Goal: Task Accomplishment & Management: Manage account settings

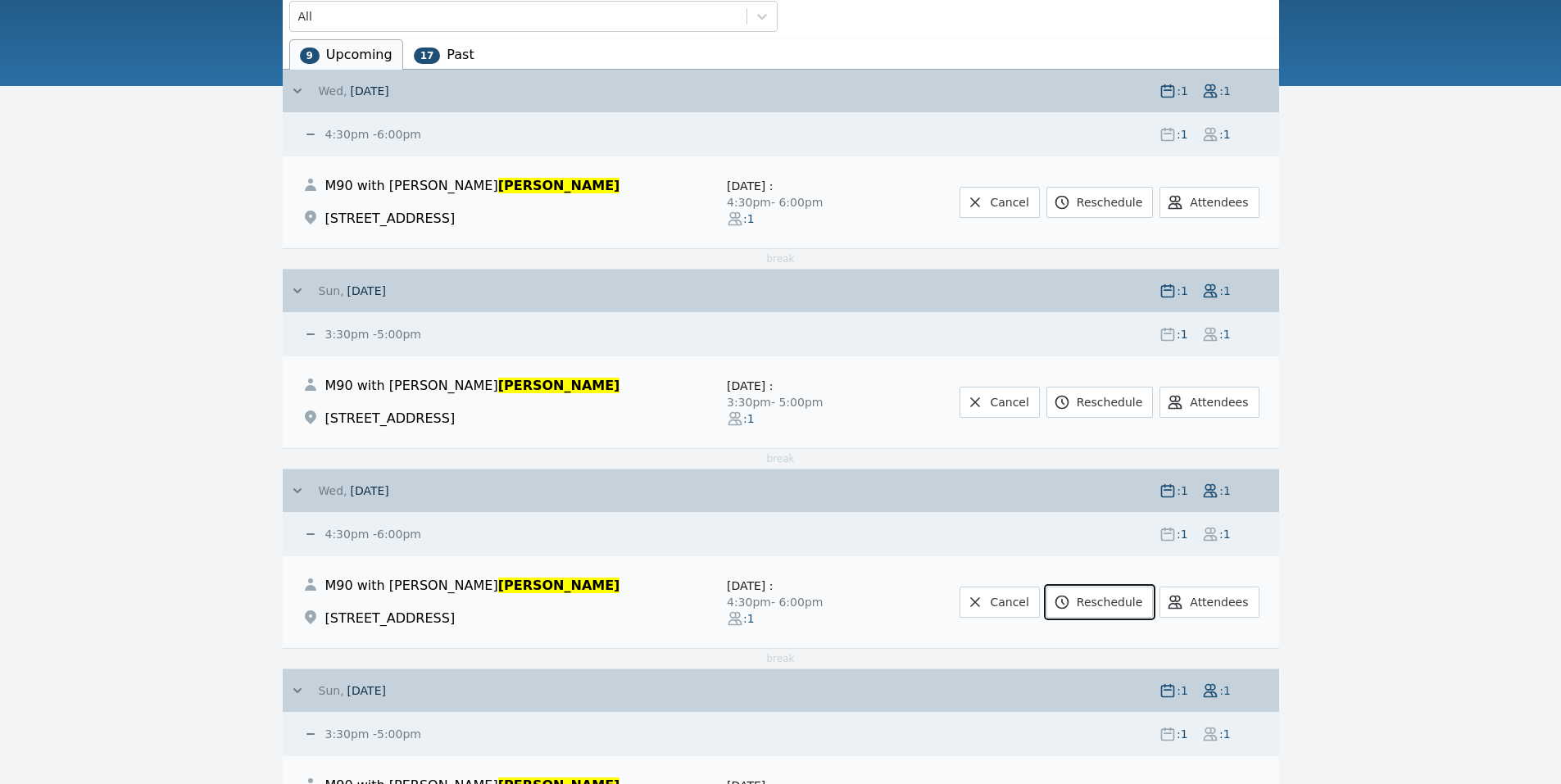
scroll to position [521, 0]
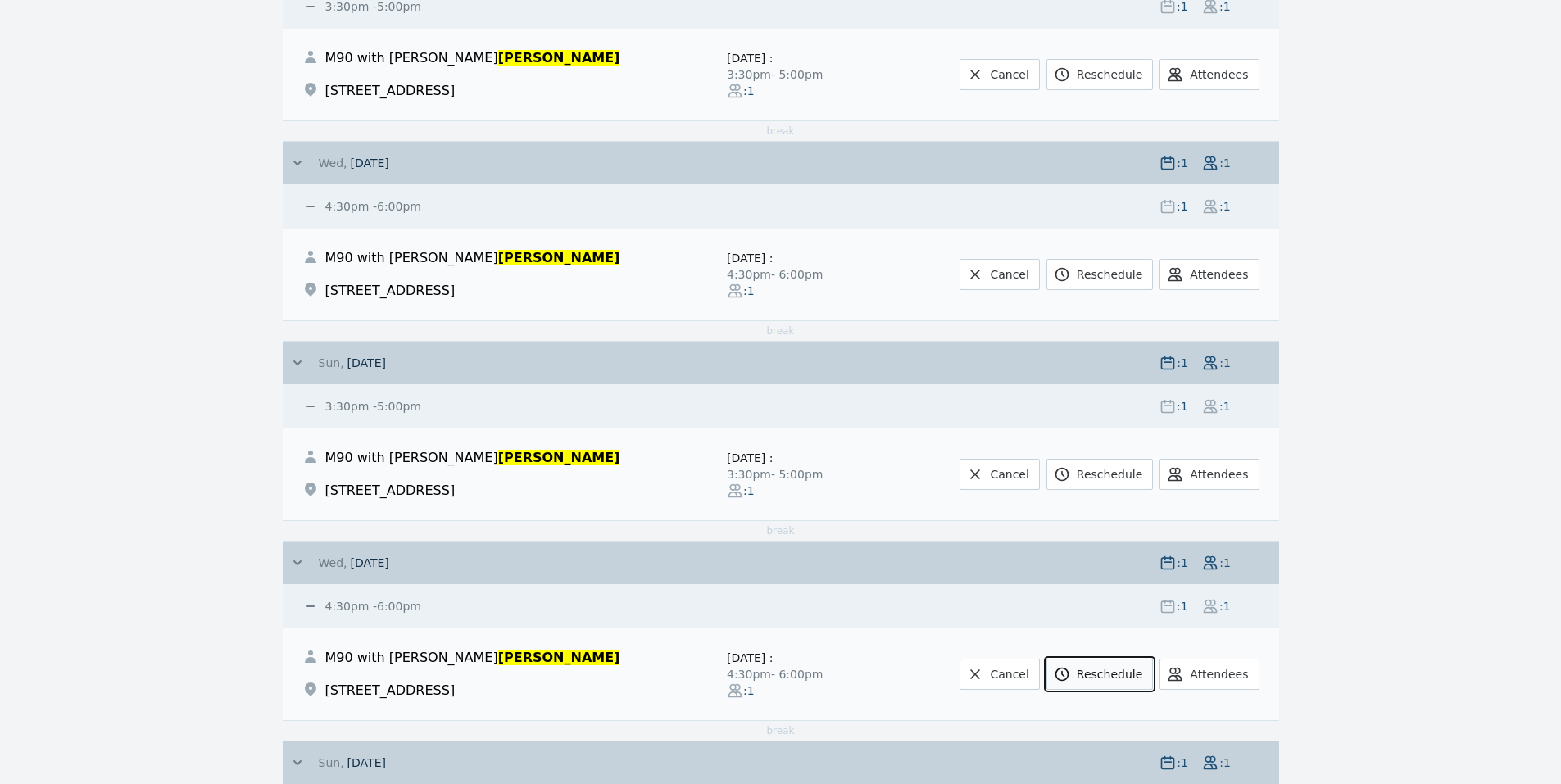
click at [1134, 676] on link "Reschedule" at bounding box center [1100, 673] width 106 height 31
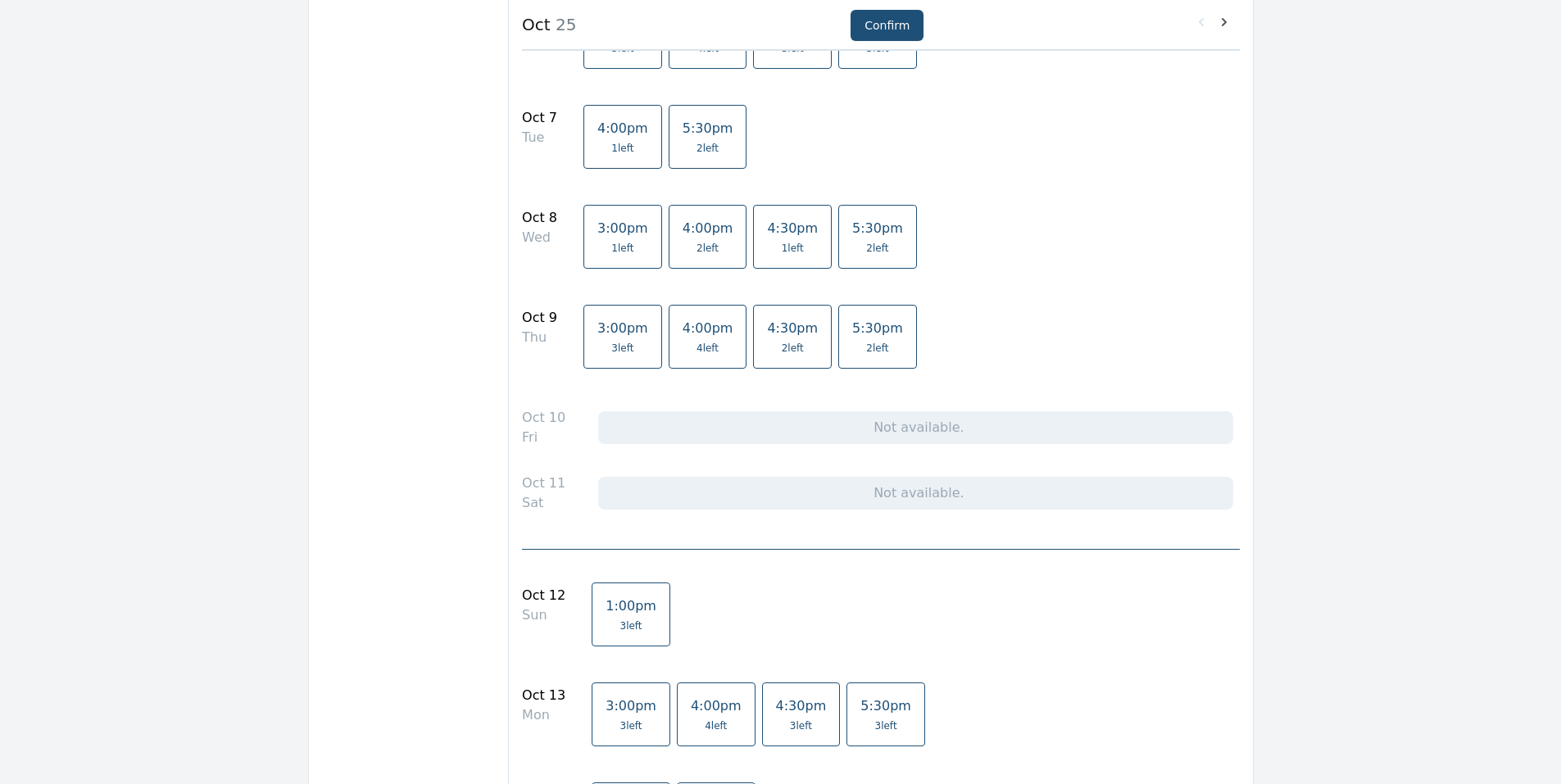
scroll to position [983, 0]
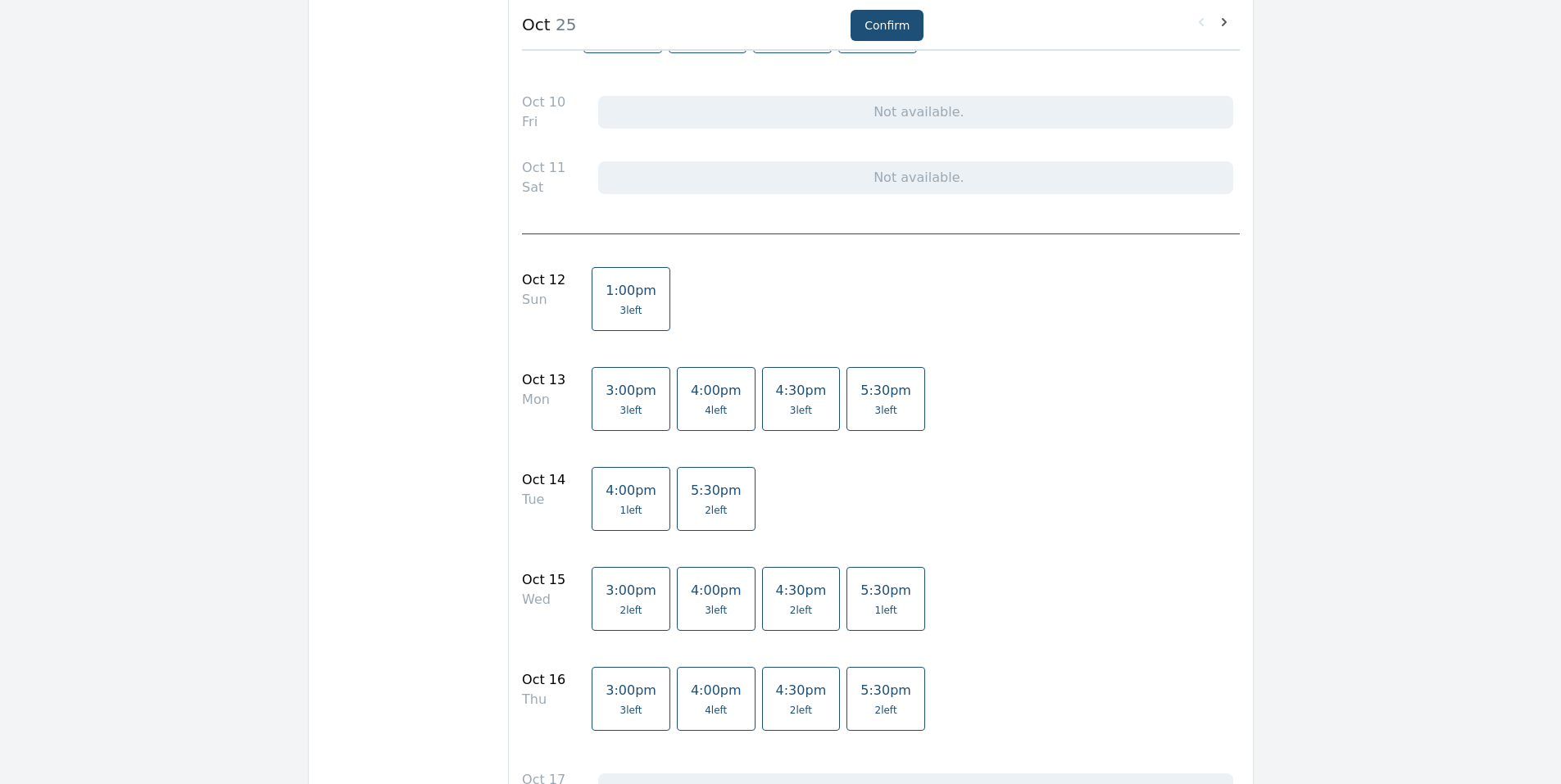
click at [705, 611] on span "3 left" at bounding box center [716, 610] width 22 height 13
click at [874, 33] on button "Confirm" at bounding box center [887, 25] width 73 height 31
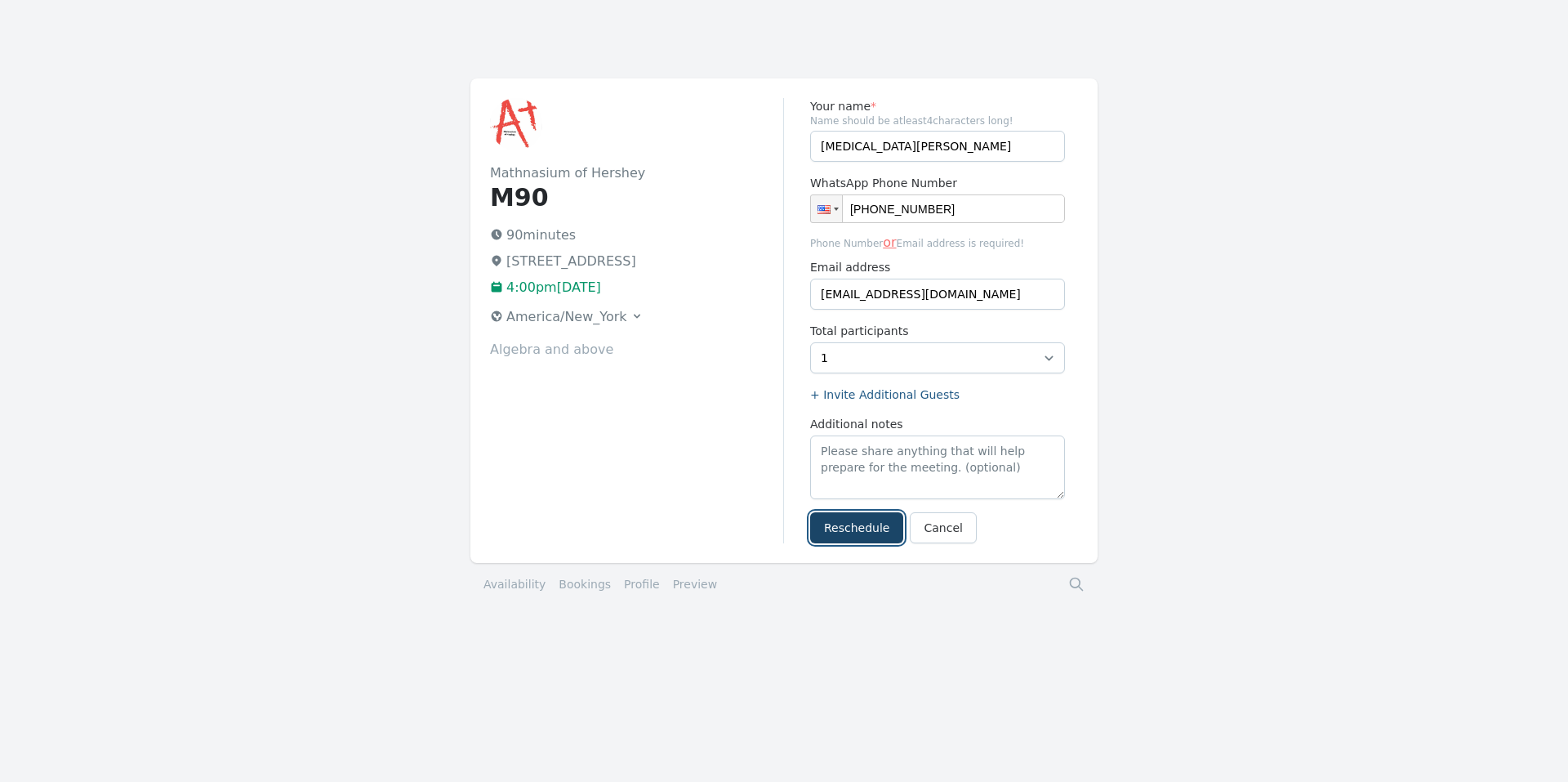
click at [841, 531] on button "Reschedule" at bounding box center [857, 528] width 93 height 31
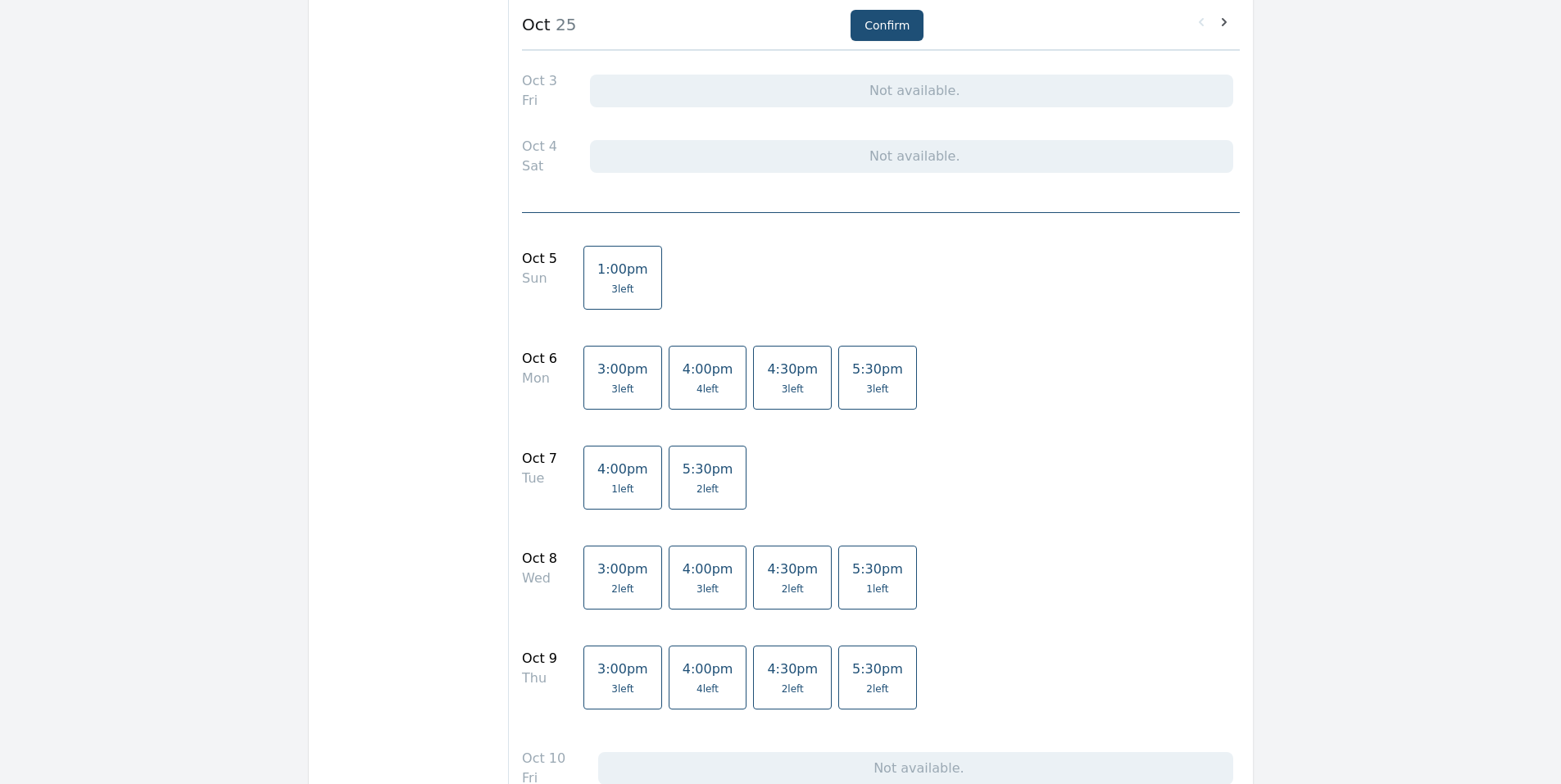
scroll to position [328, 0]
click at [690, 573] on span "4:00pm" at bounding box center [708, 568] width 51 height 16
click at [872, 21] on button "Confirm" at bounding box center [887, 25] width 73 height 31
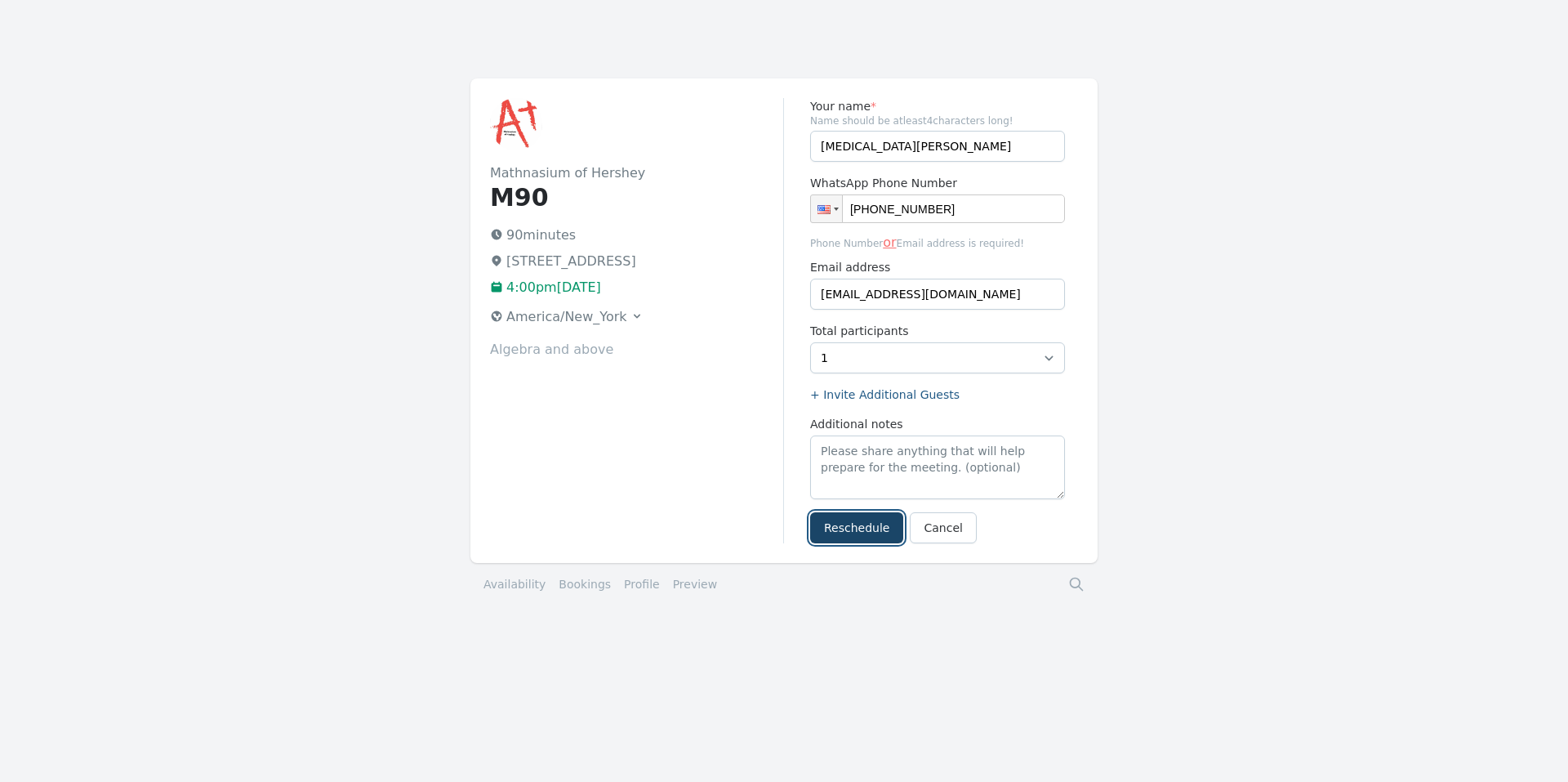
click at [851, 520] on button "Reschedule" at bounding box center [857, 528] width 93 height 31
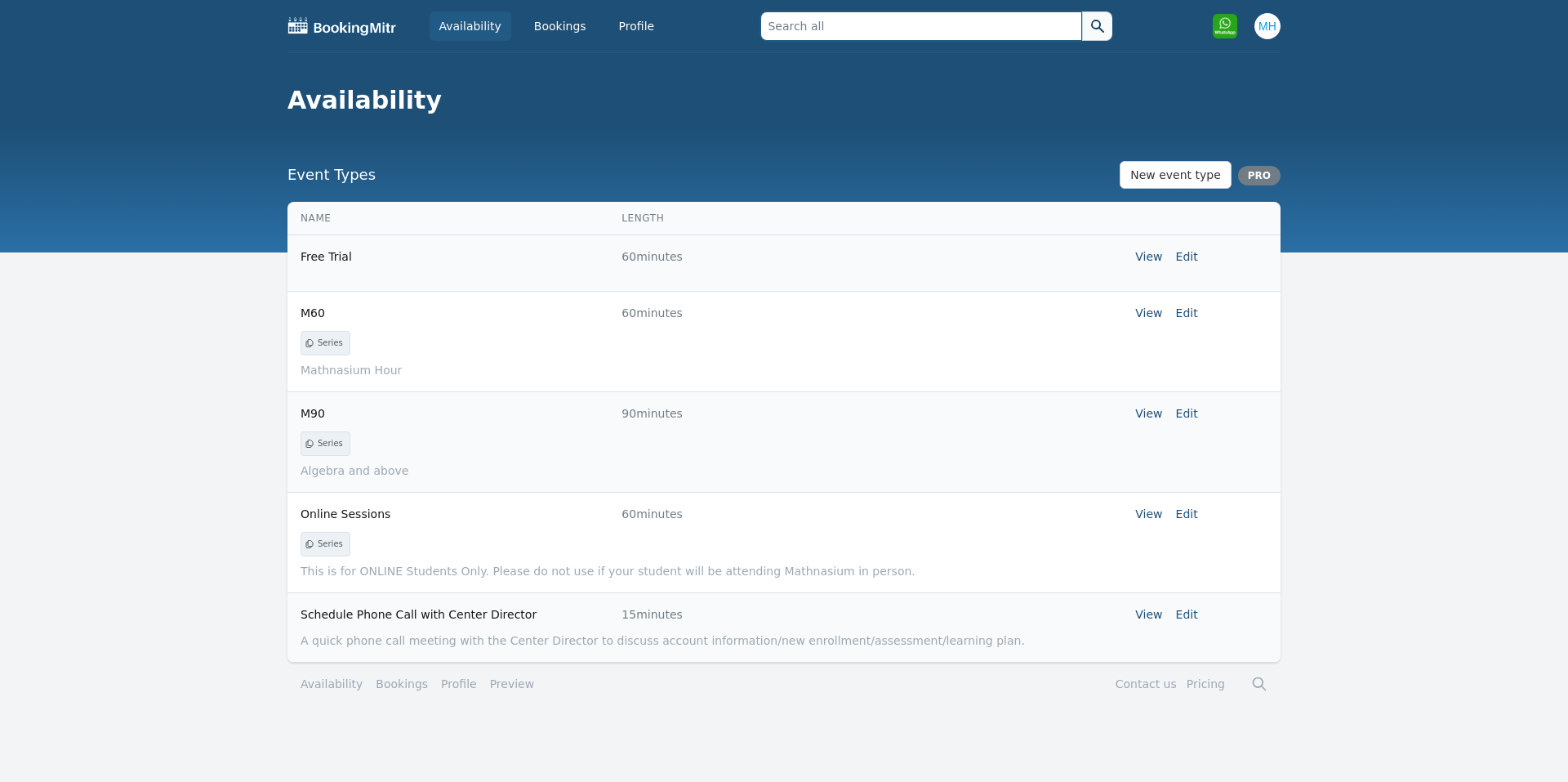
click at [875, 36] on input "text" at bounding box center [921, 26] width 321 height 30
type input "[PERSON_NAME]"
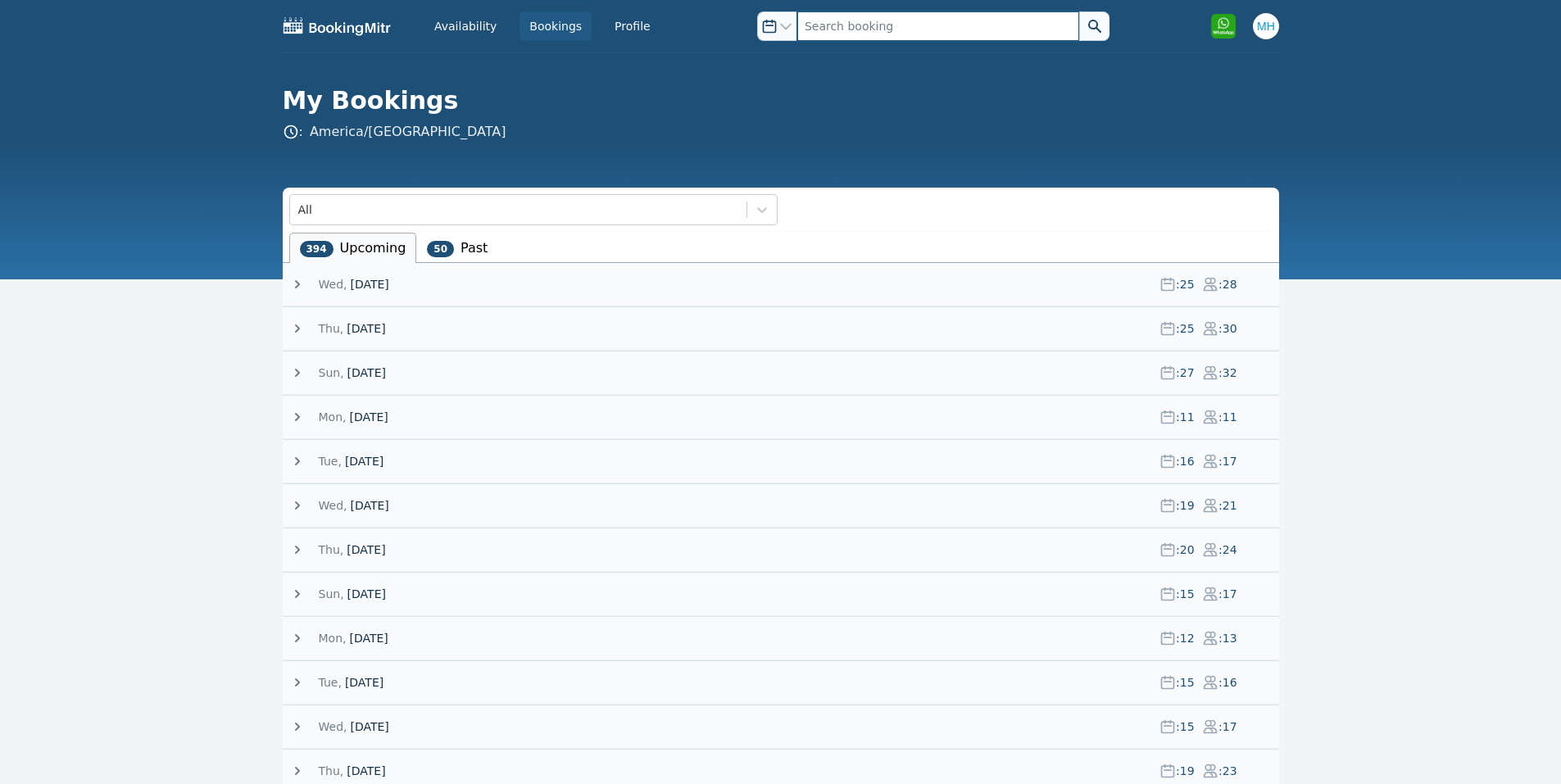
click at [827, 23] on input "text" at bounding box center [938, 26] width 282 height 30
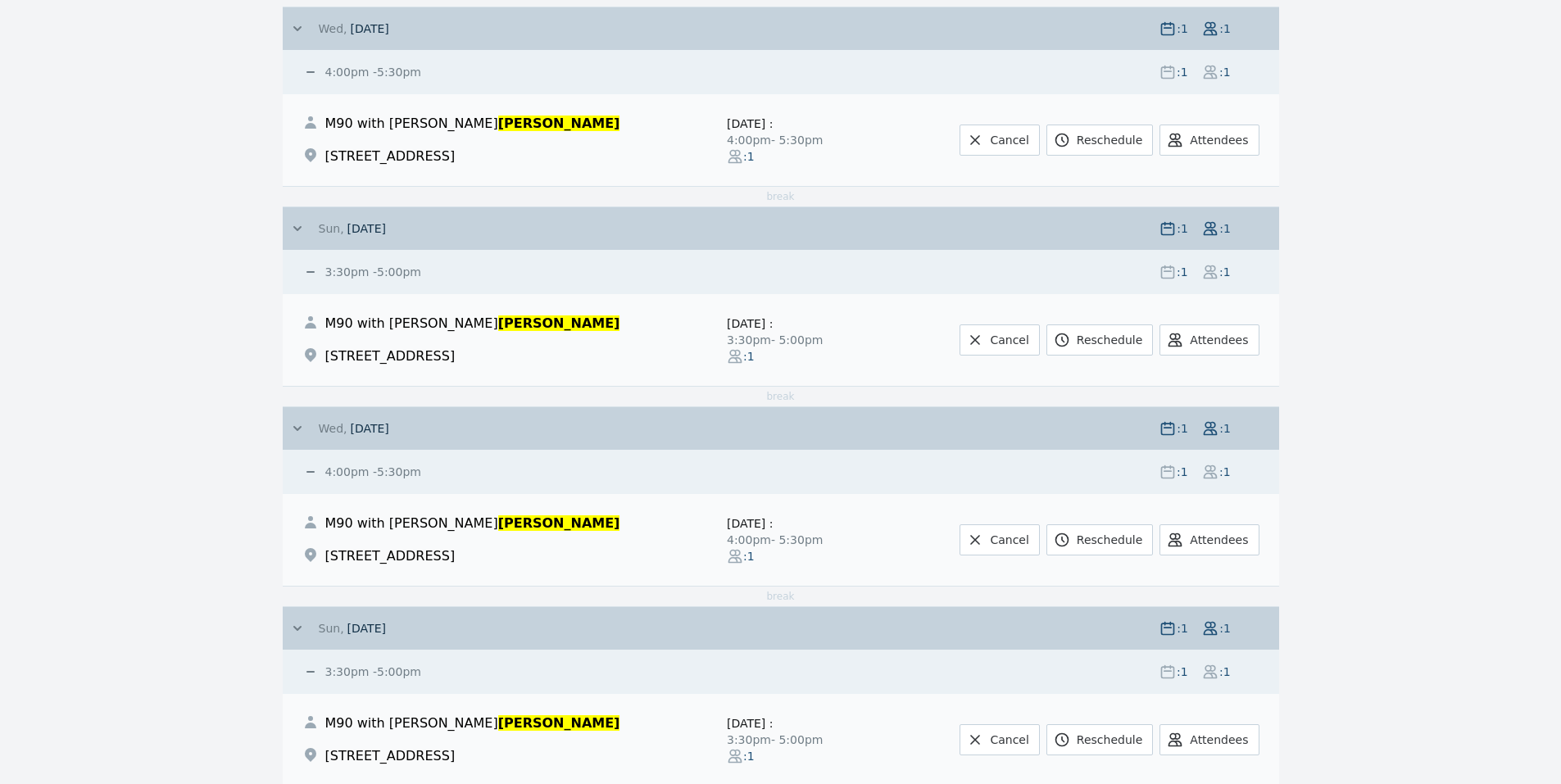
scroll to position [983, 0]
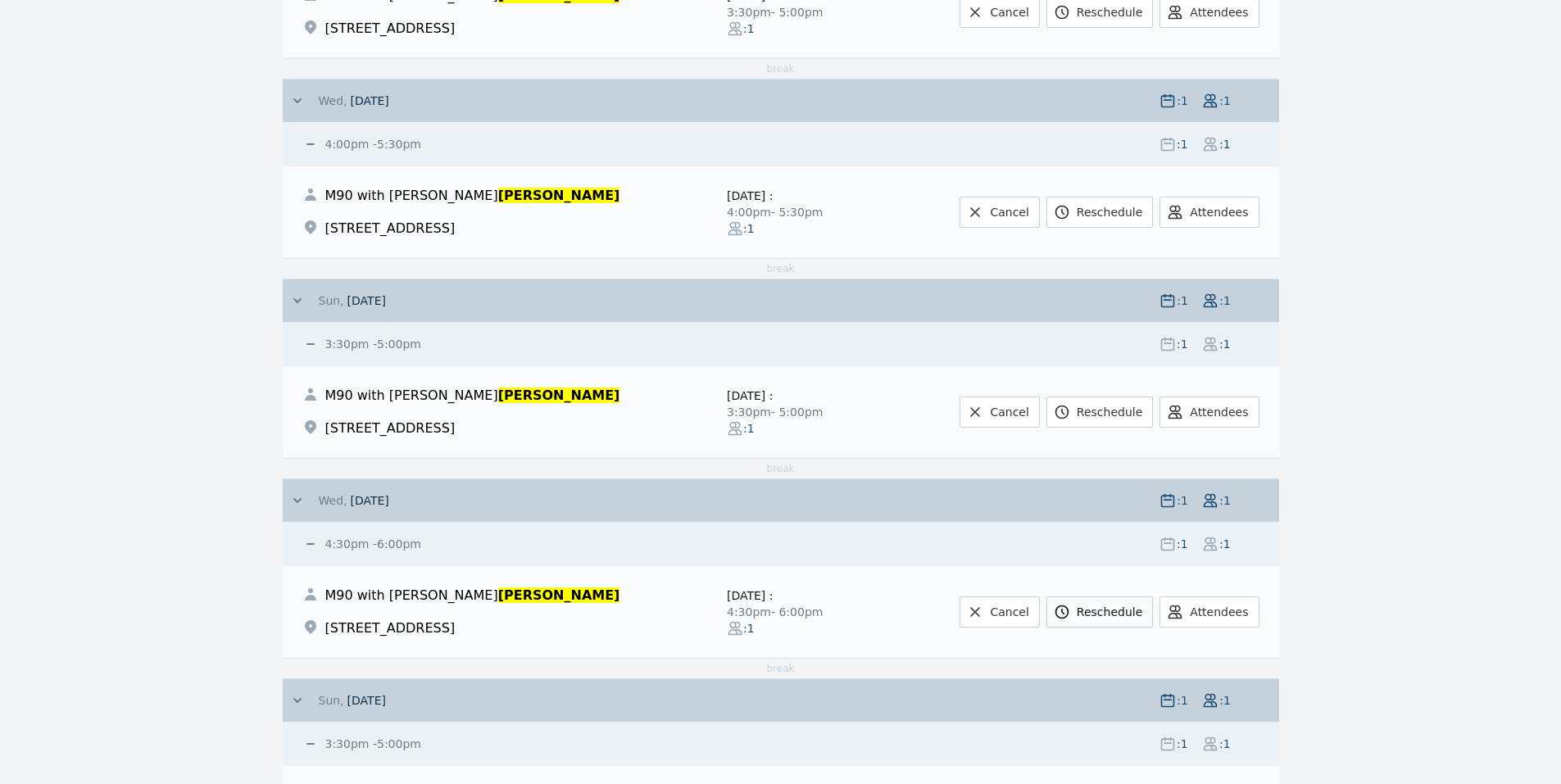
type input "huang"
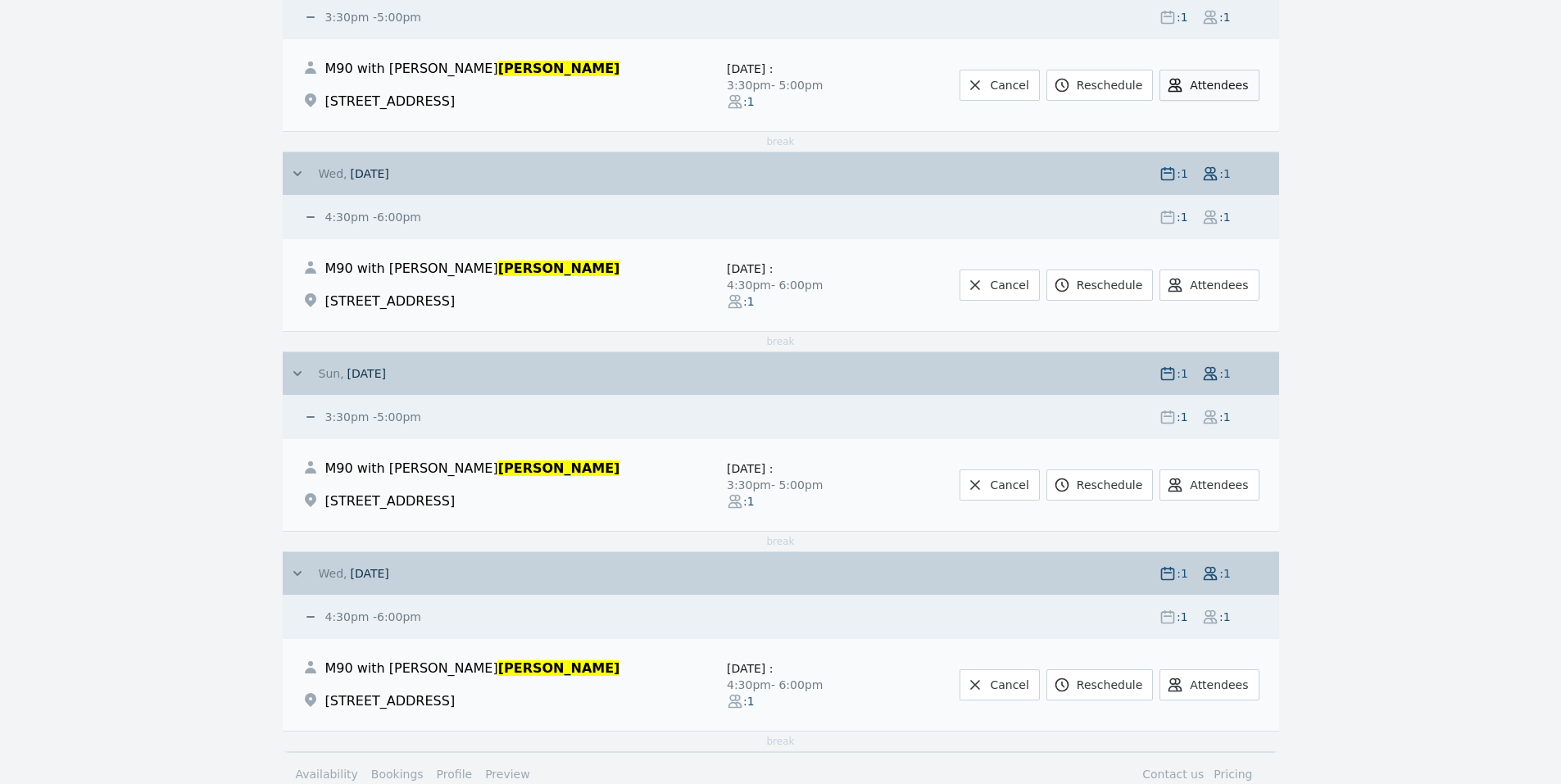
scroll to position [1311, 0]
click at [1143, 687] on link "Reschedule" at bounding box center [1100, 683] width 106 height 31
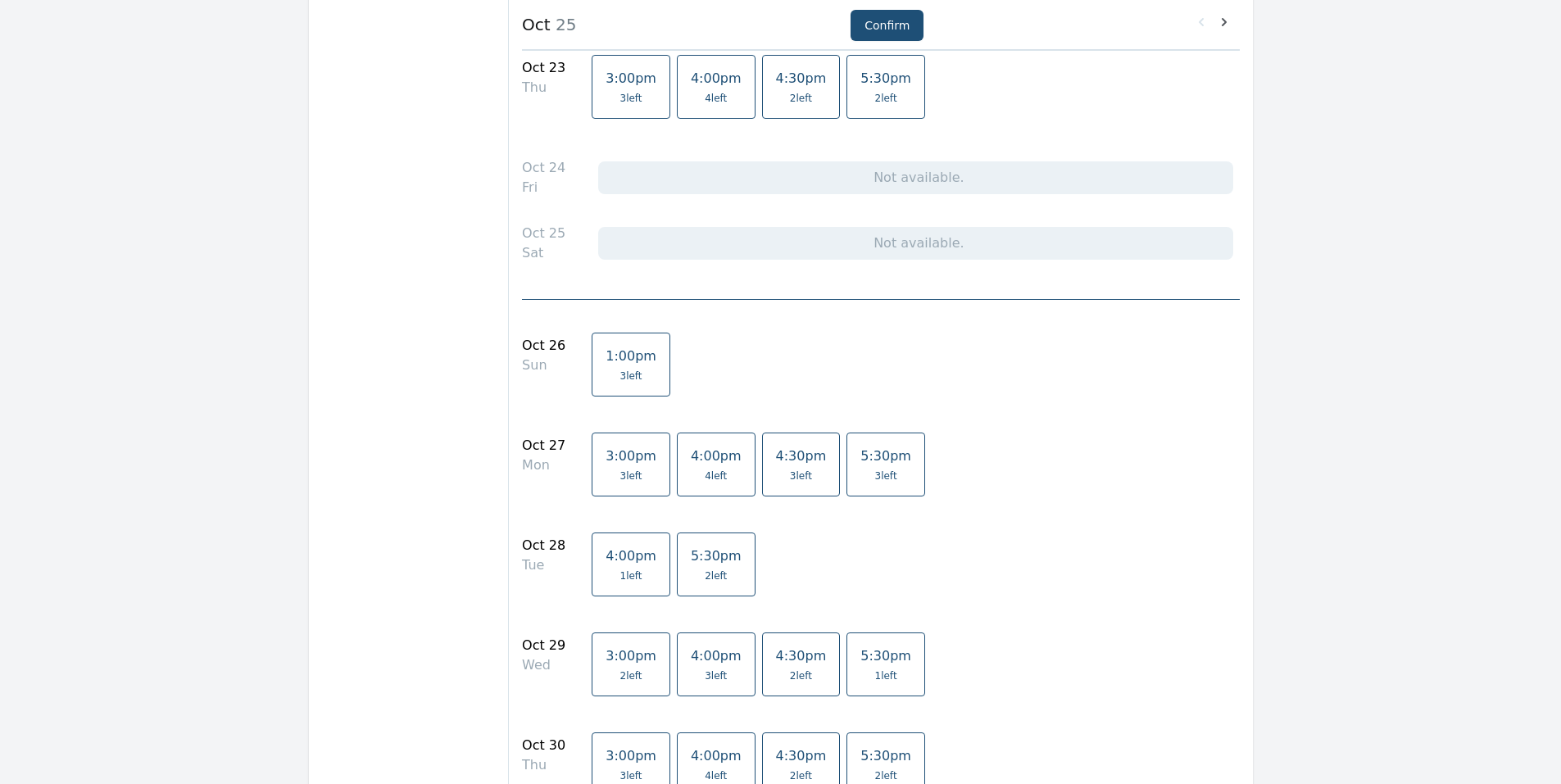
scroll to position [2293, 0]
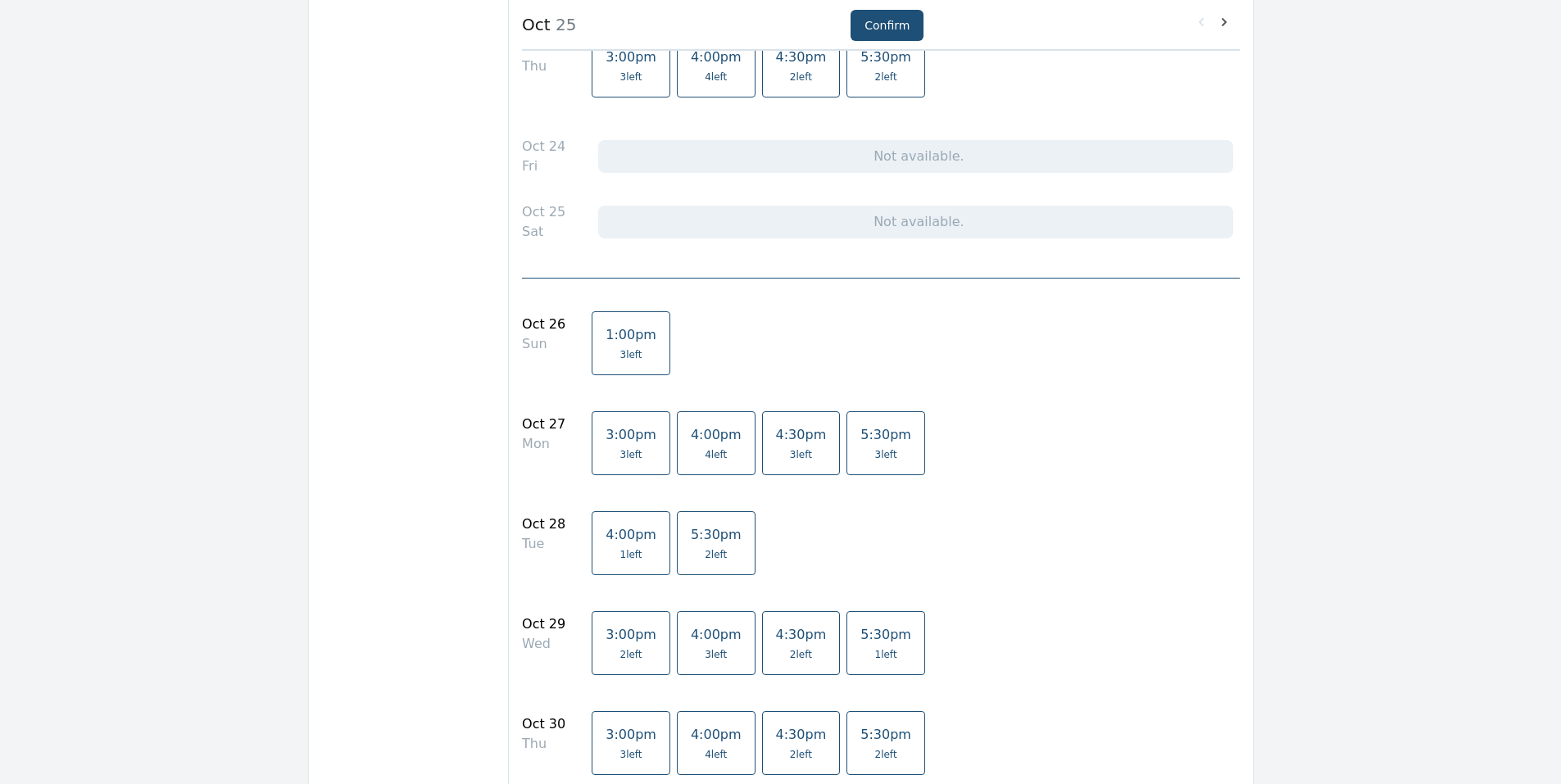
click at [707, 656] on span "3 left" at bounding box center [716, 655] width 51 height 13
click at [868, 20] on button "Confirm" at bounding box center [887, 25] width 73 height 31
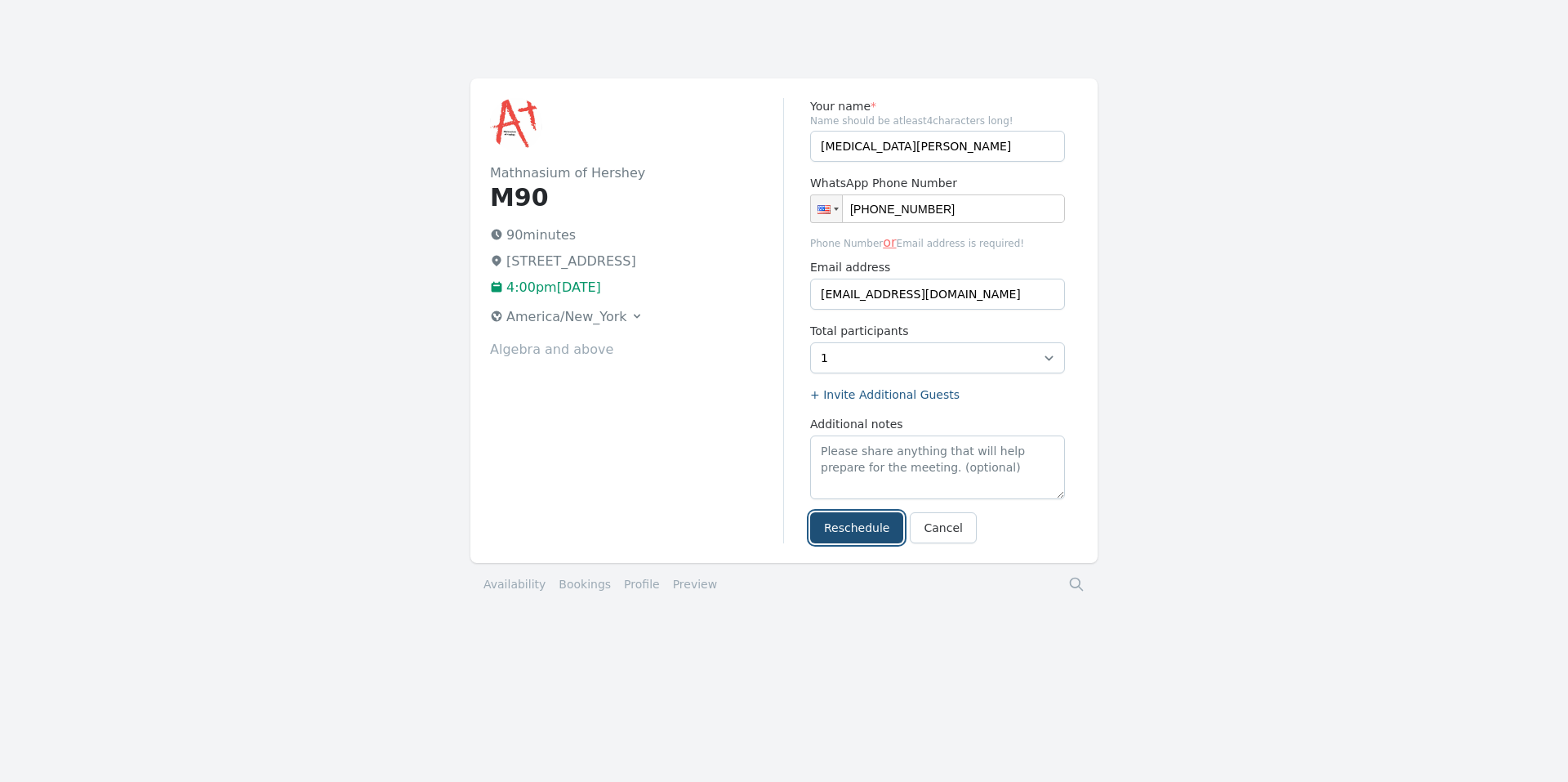
click at [846, 546] on div "Mathnasium of Hershey M90 90 minutes 759 Middletown Rd, Hummelstown, PA 17036 4…" at bounding box center [784, 320] width 628 height 485
click at [859, 523] on button "Reschedule" at bounding box center [857, 528] width 93 height 31
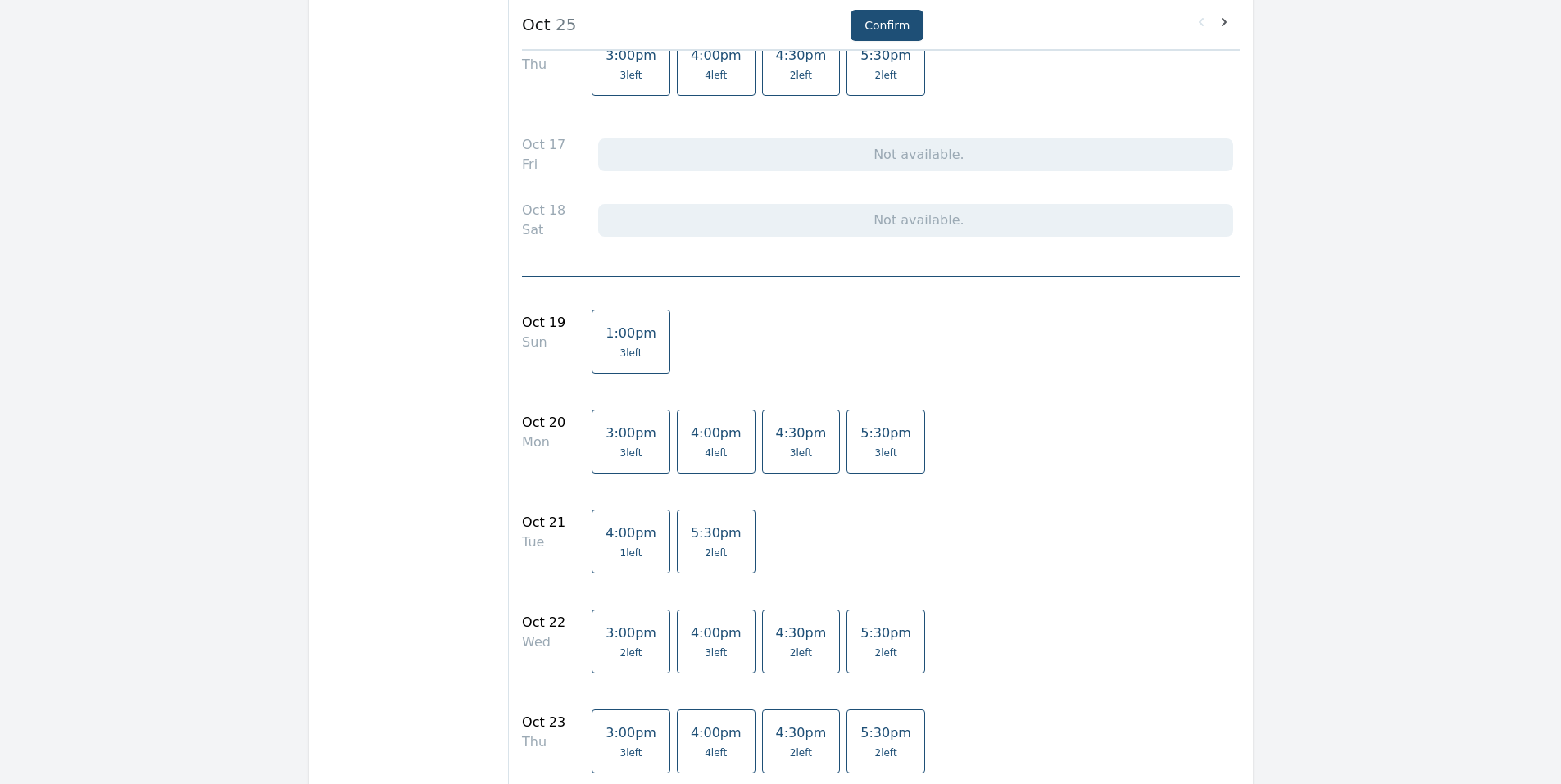
scroll to position [1639, 0]
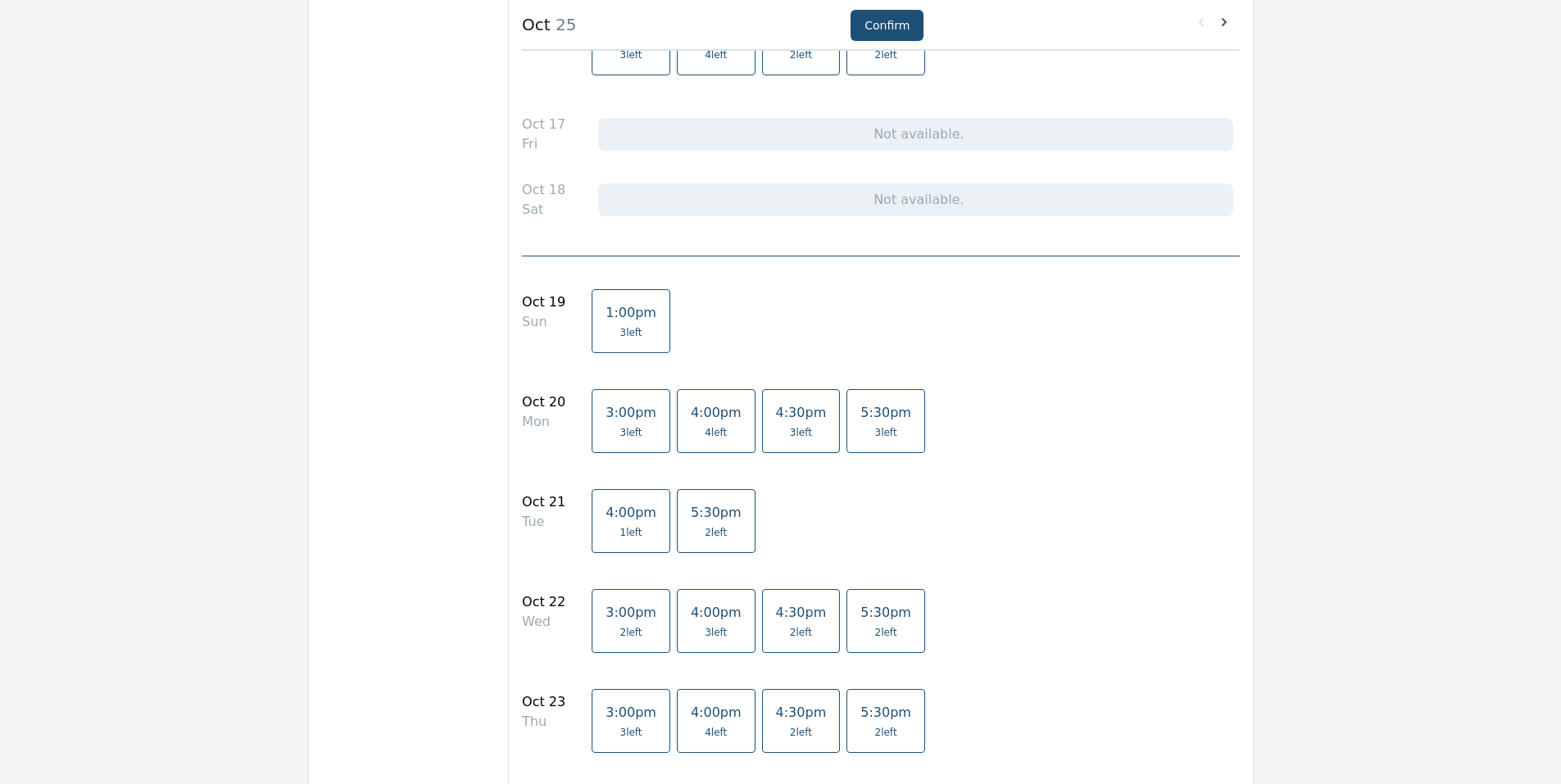
click at [693, 618] on span "4:00pm" at bounding box center [716, 612] width 51 height 16
click at [908, 21] on button "Confirm" at bounding box center [887, 25] width 73 height 31
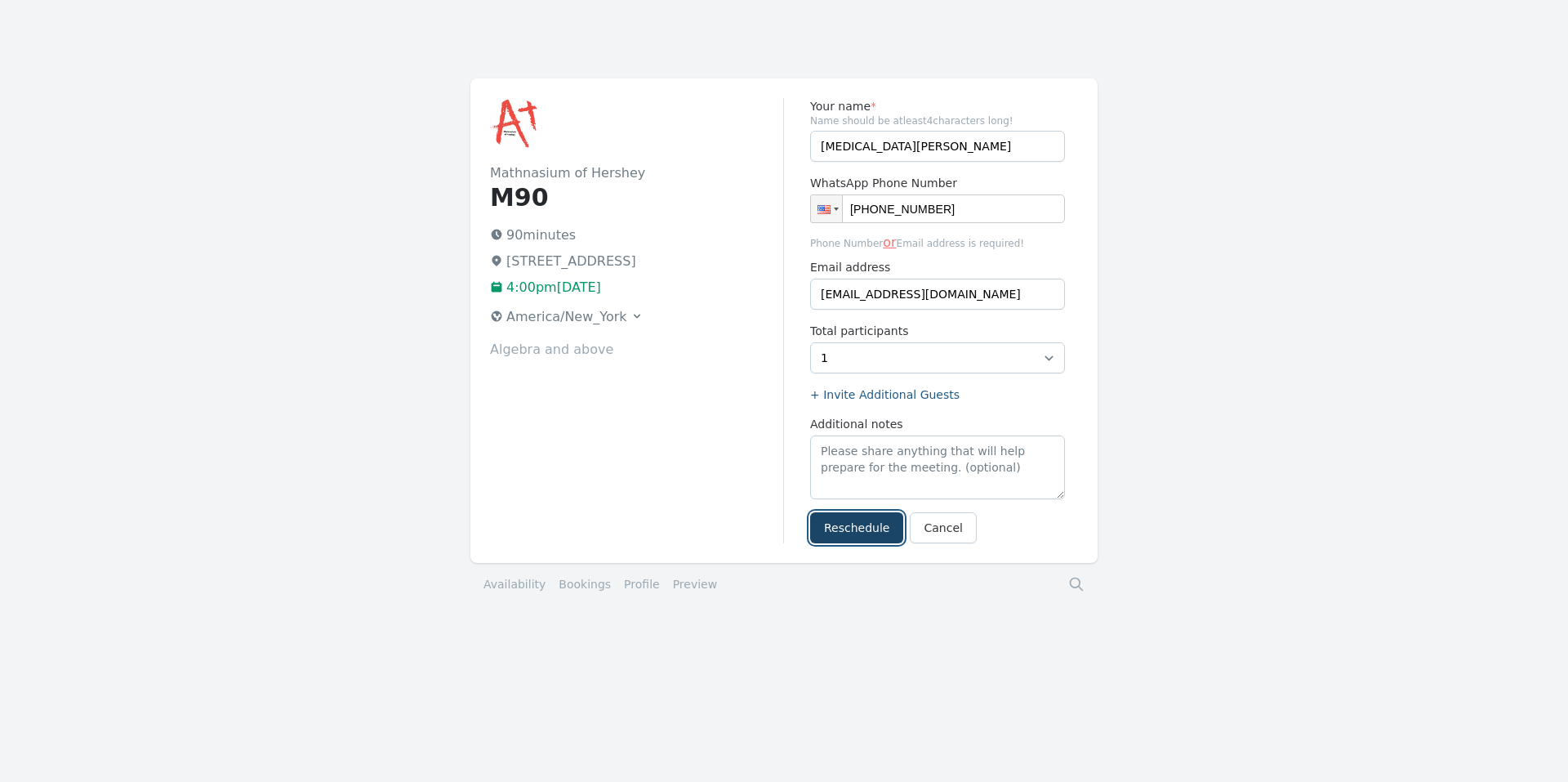
click at [851, 527] on button "Reschedule" at bounding box center [857, 528] width 93 height 31
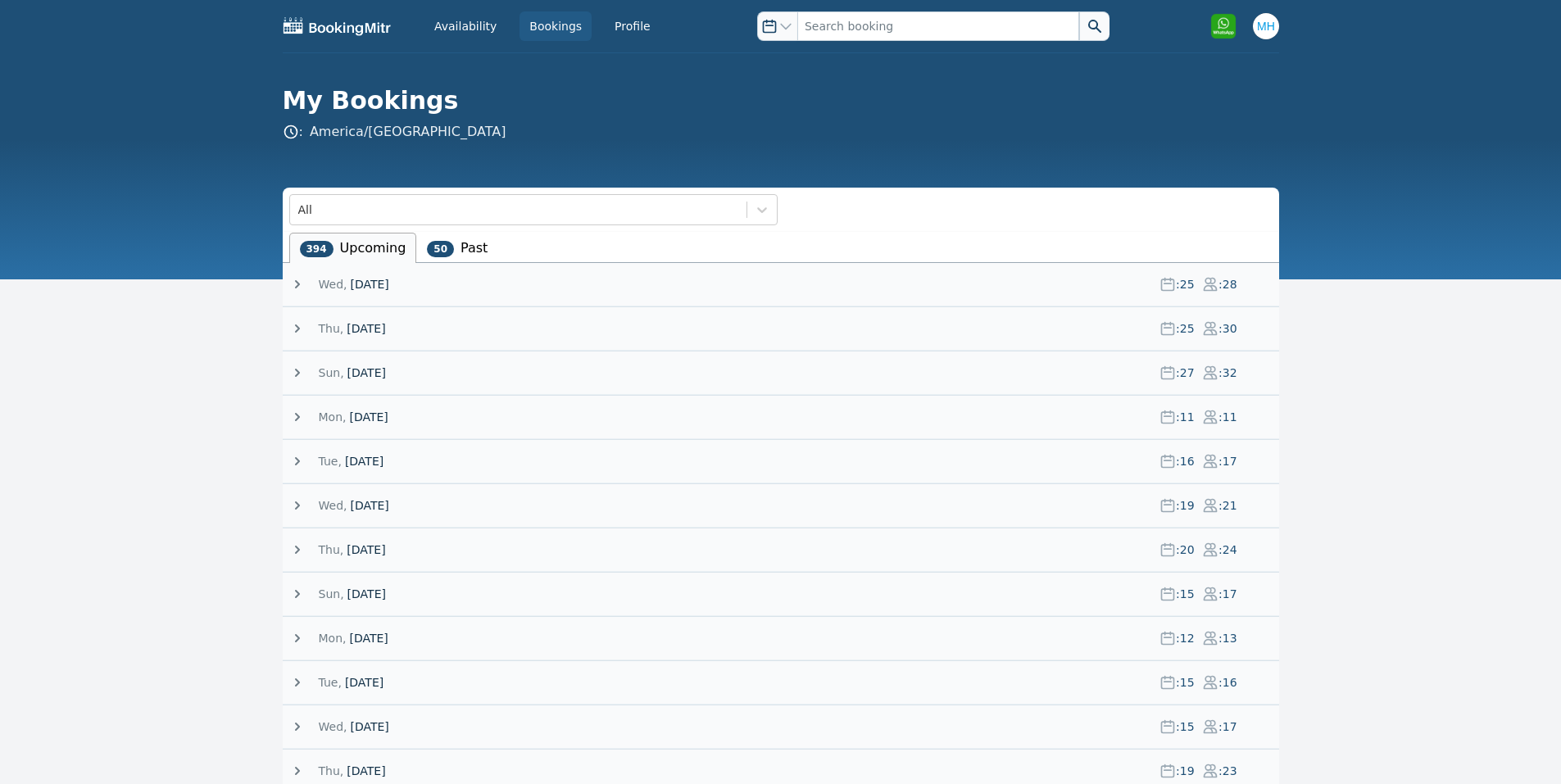
click at [388, 287] on span "[DATE]" at bounding box center [369, 284] width 38 height 17
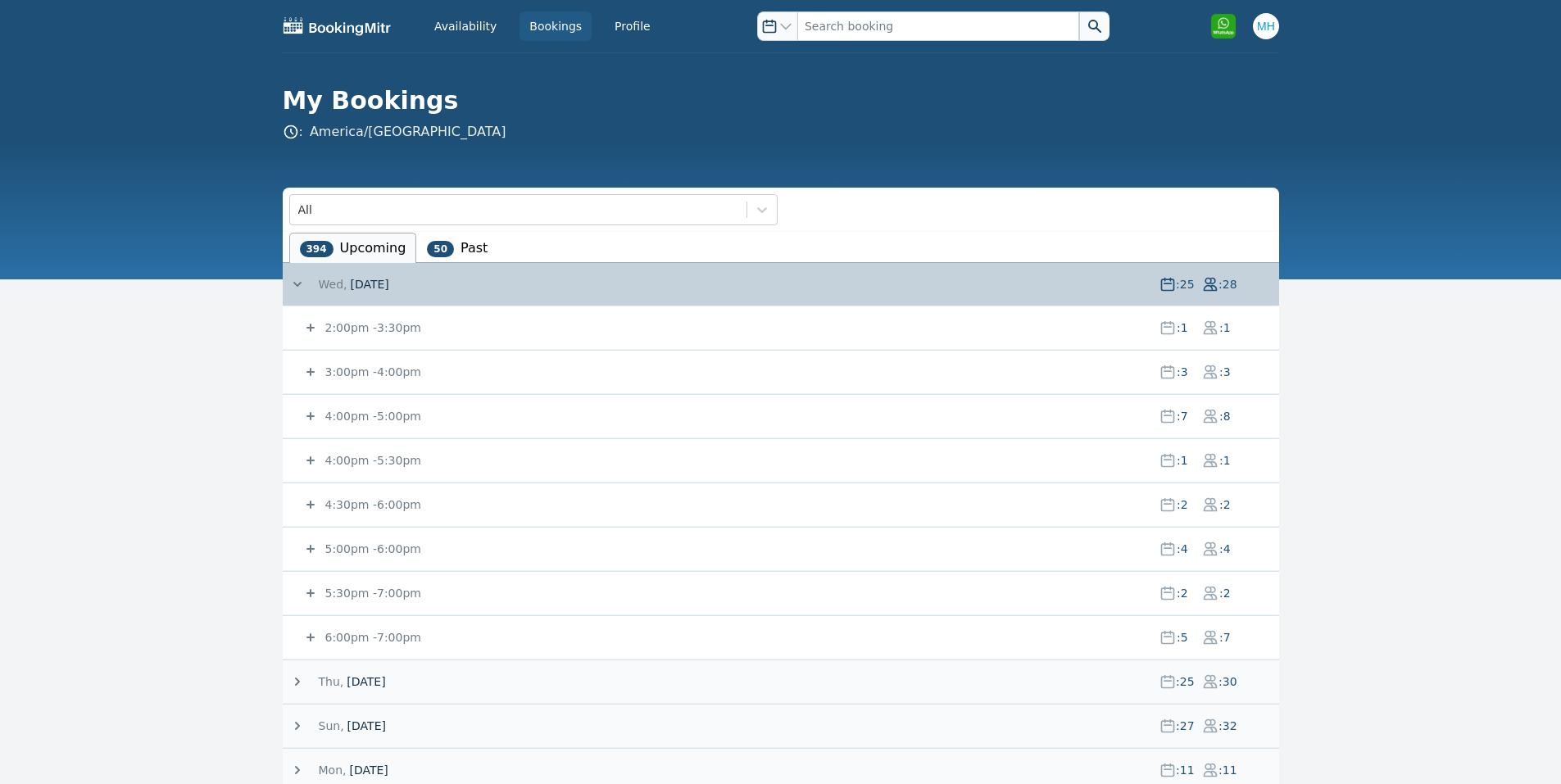
click at [387, 416] on small "4:00pm - 5:00pm" at bounding box center [372, 416] width 99 height 13
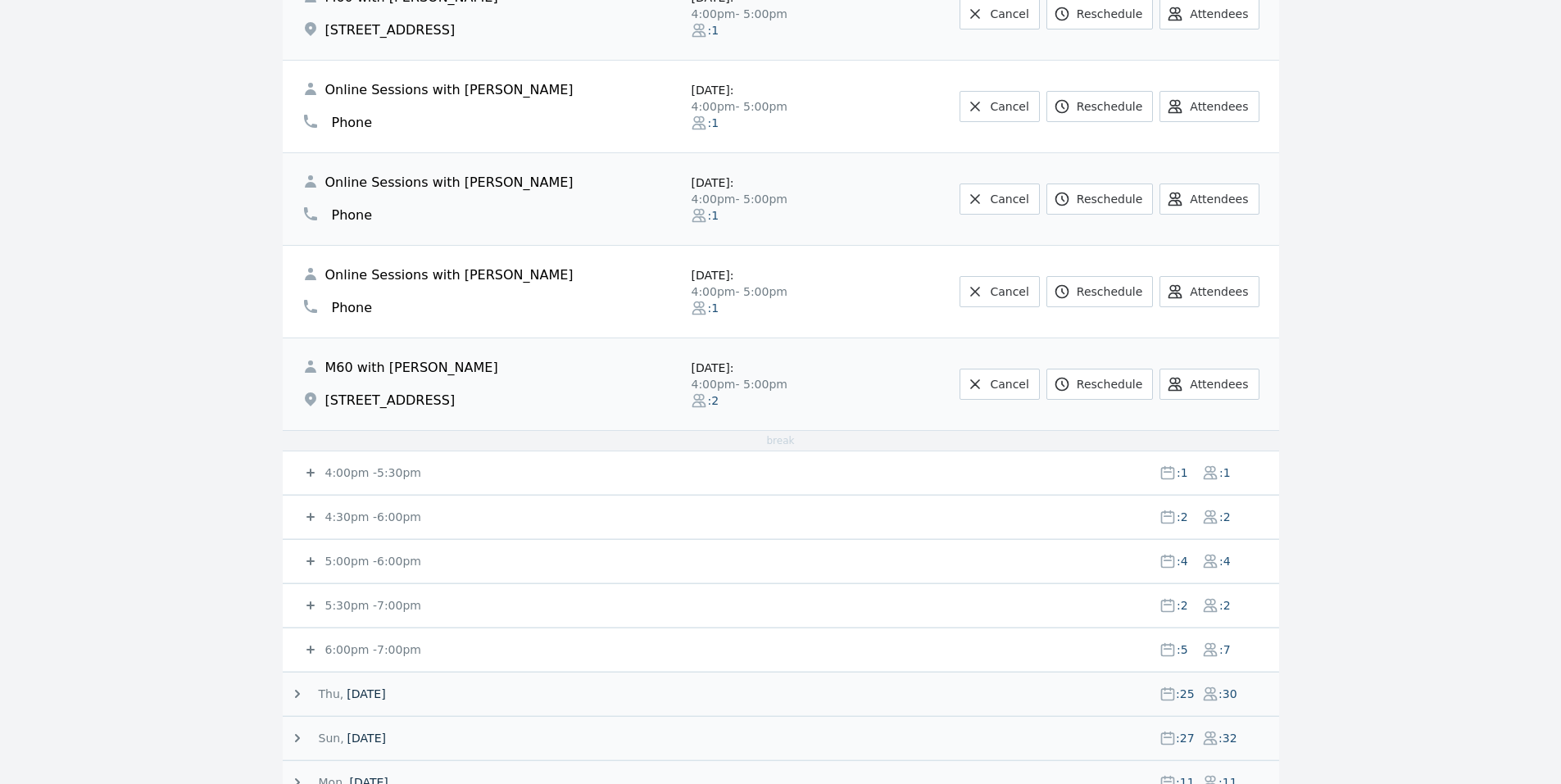
scroll to position [328, 0]
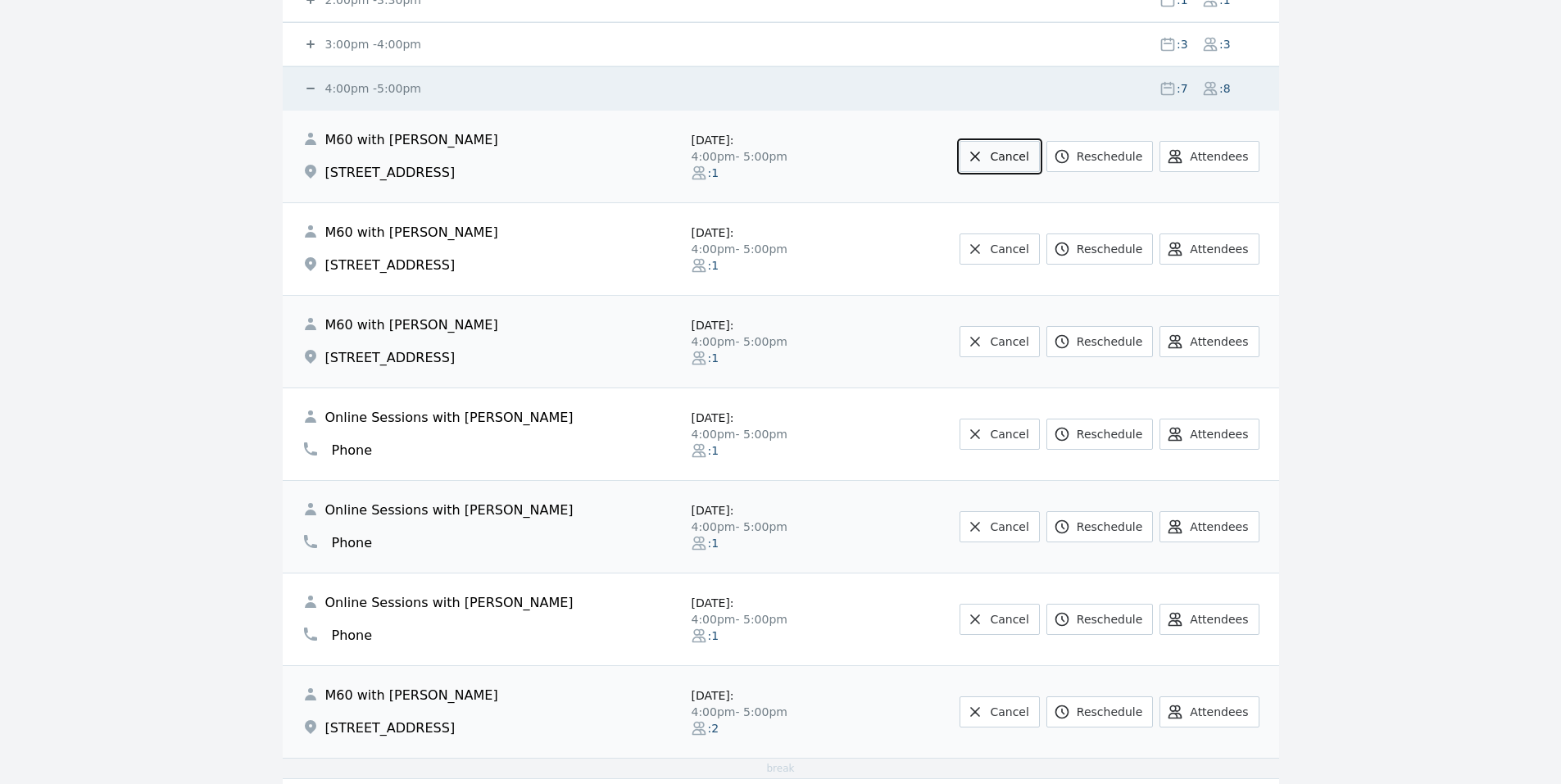
click at [1027, 148] on link "Cancel" at bounding box center [998, 155] width 79 height 31
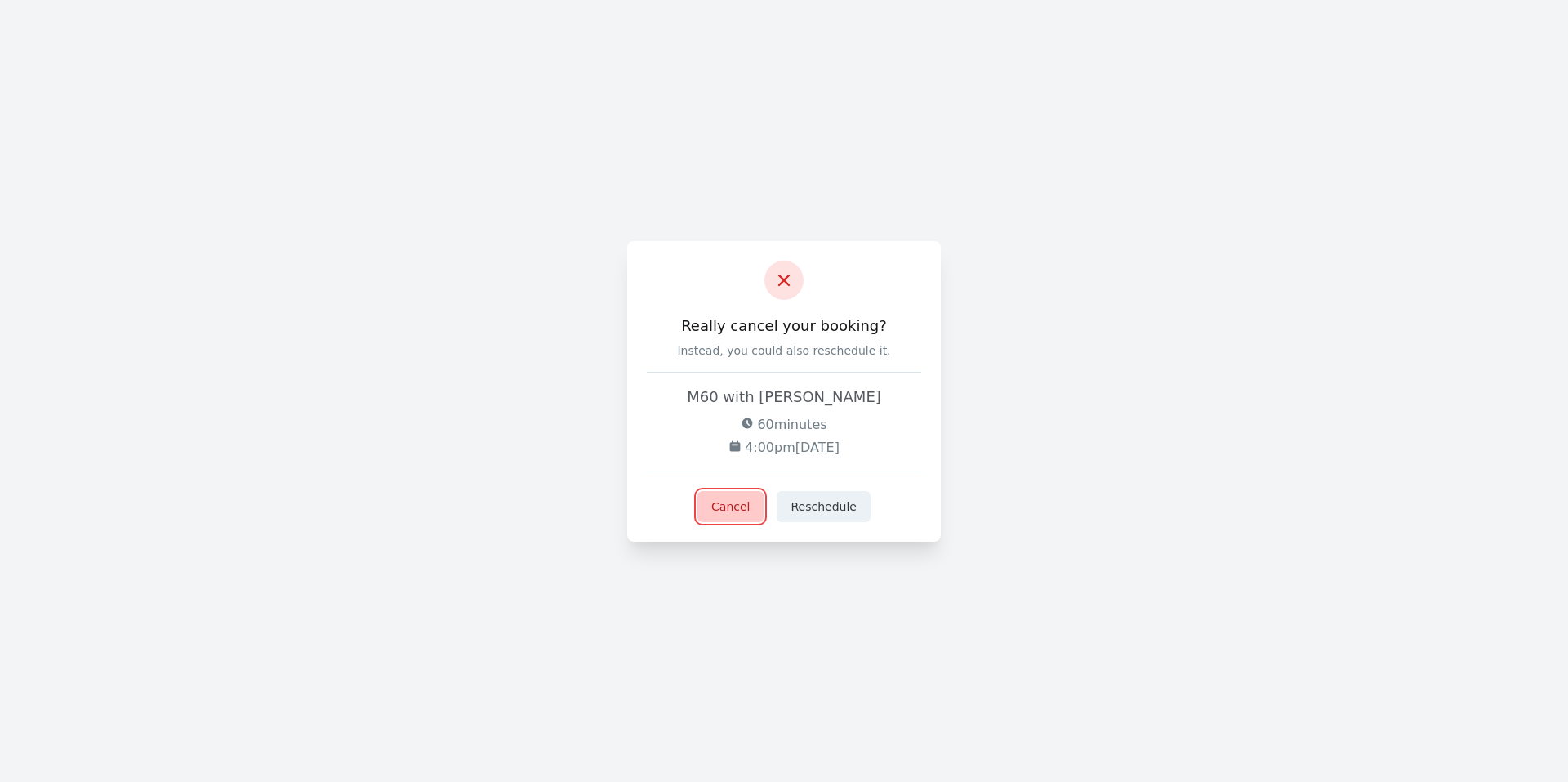
click at [756, 502] on button "Cancel" at bounding box center [730, 506] width 66 height 31
